Goal: Find specific page/section: Find specific page/section

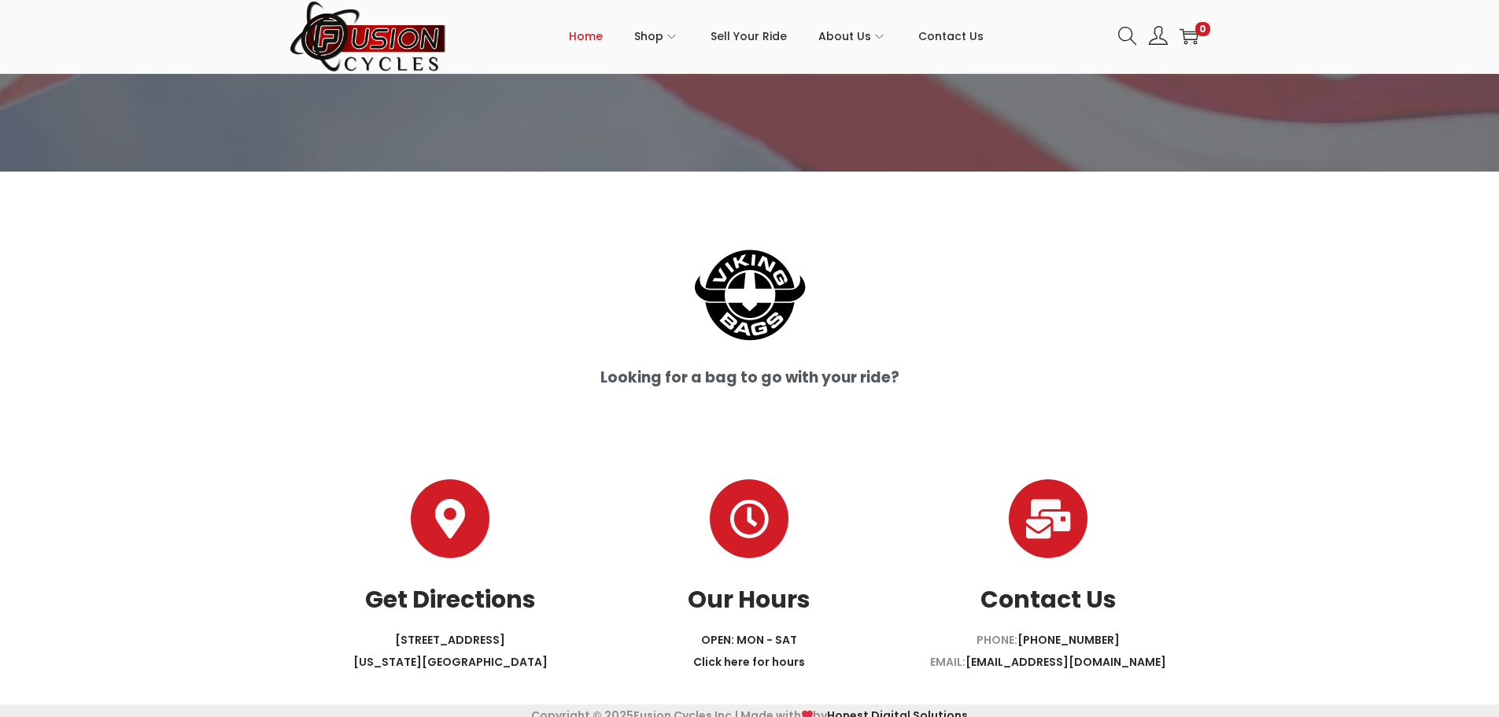
scroll to position [4113, 0]
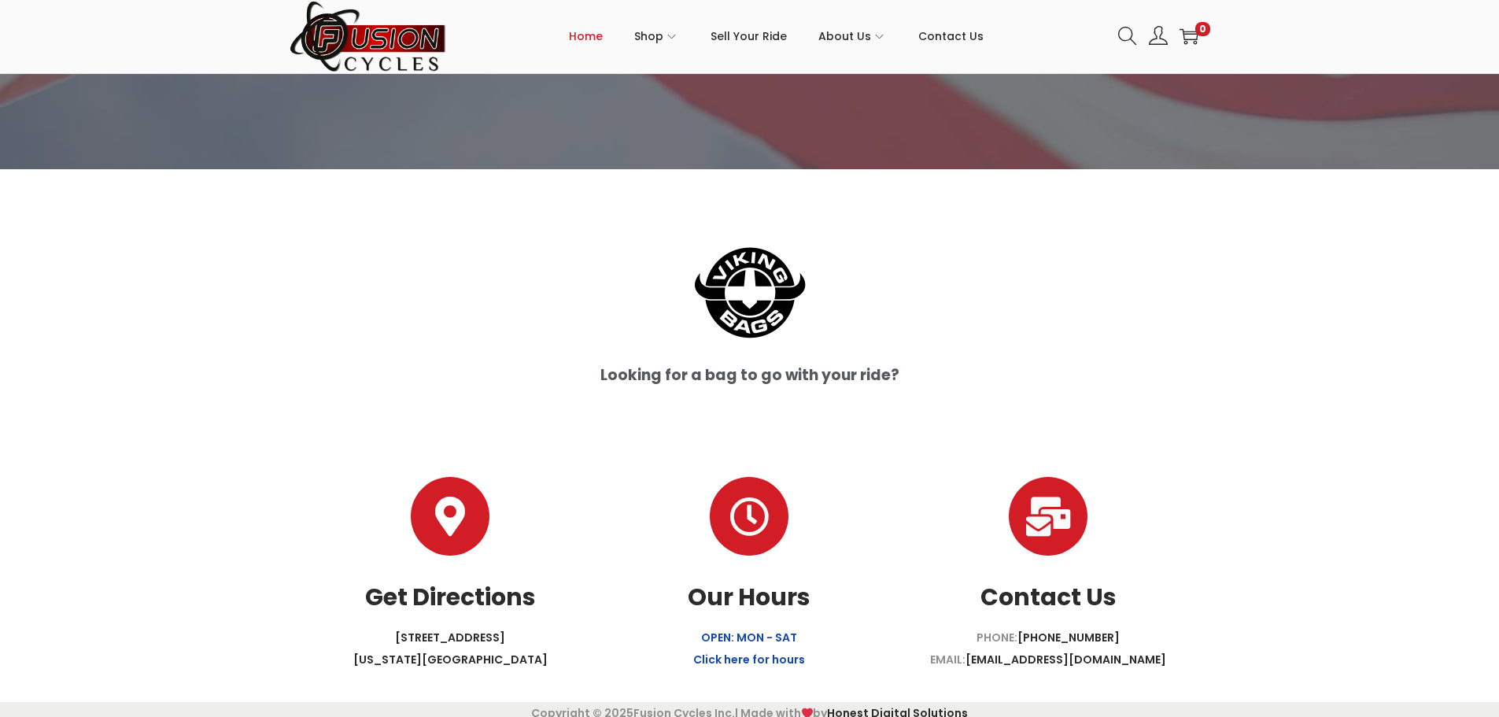
click at [726, 643] on link "OPEN: MON - SAT Click here for hours" at bounding box center [749, 649] width 112 height 38
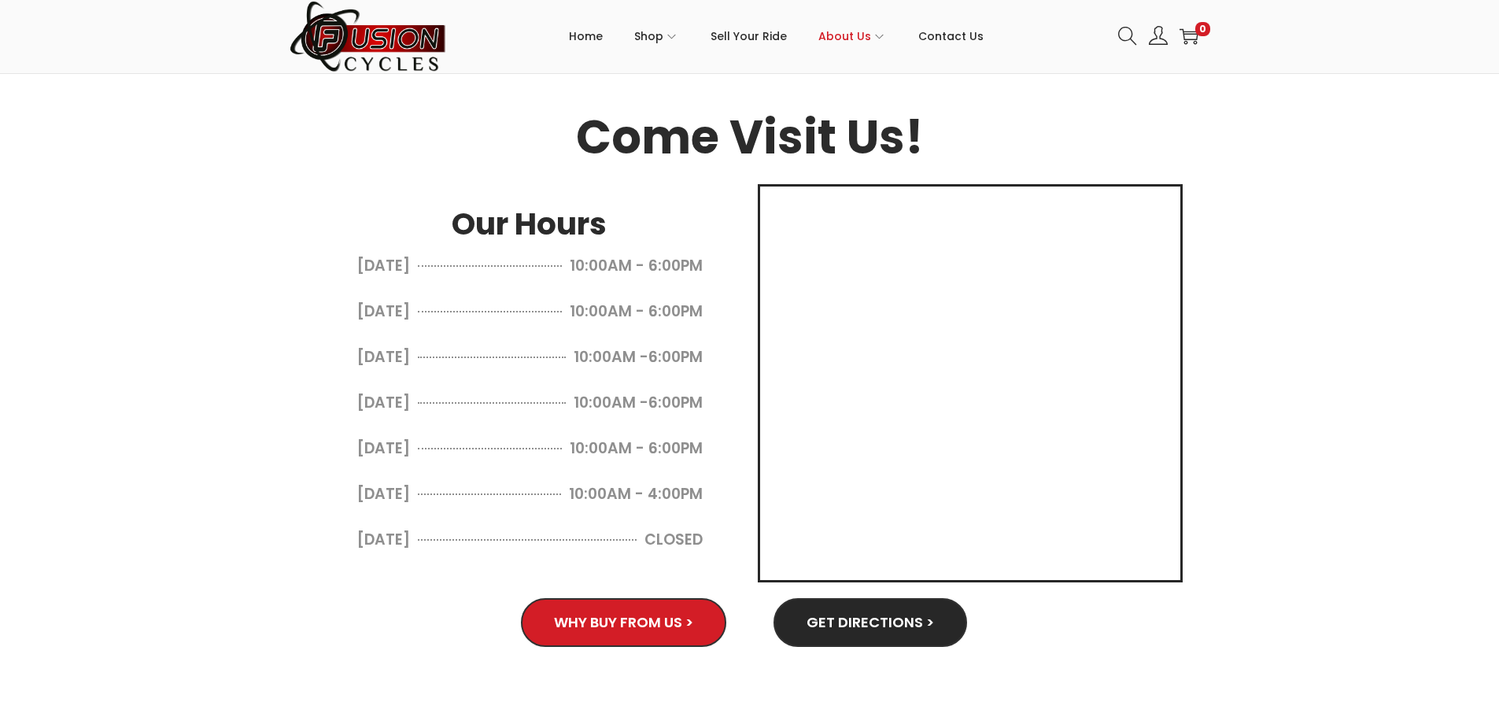
scroll to position [772, 0]
